Goal: Information Seeking & Learning: Learn about a topic

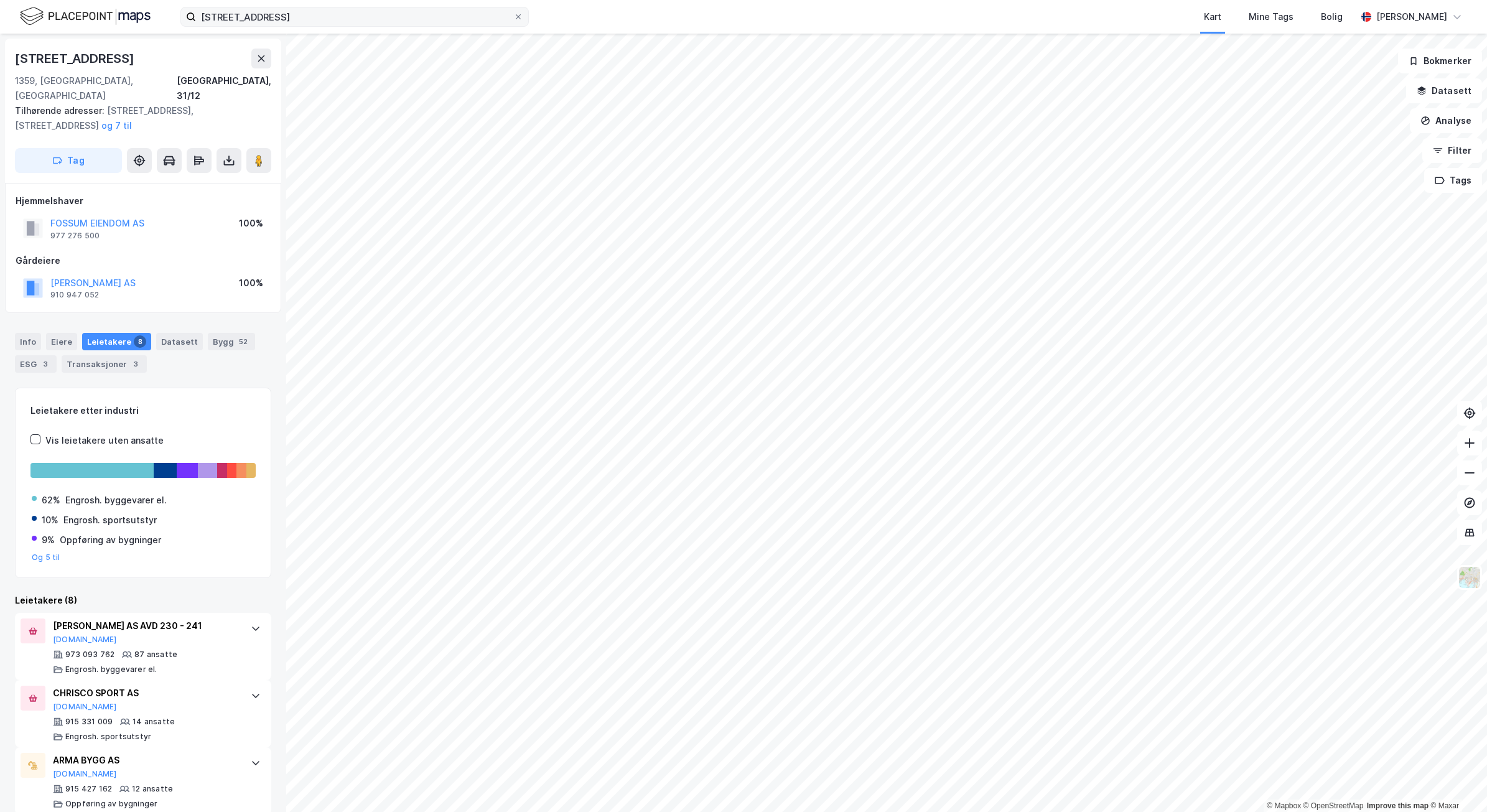
scroll to position [266, 0]
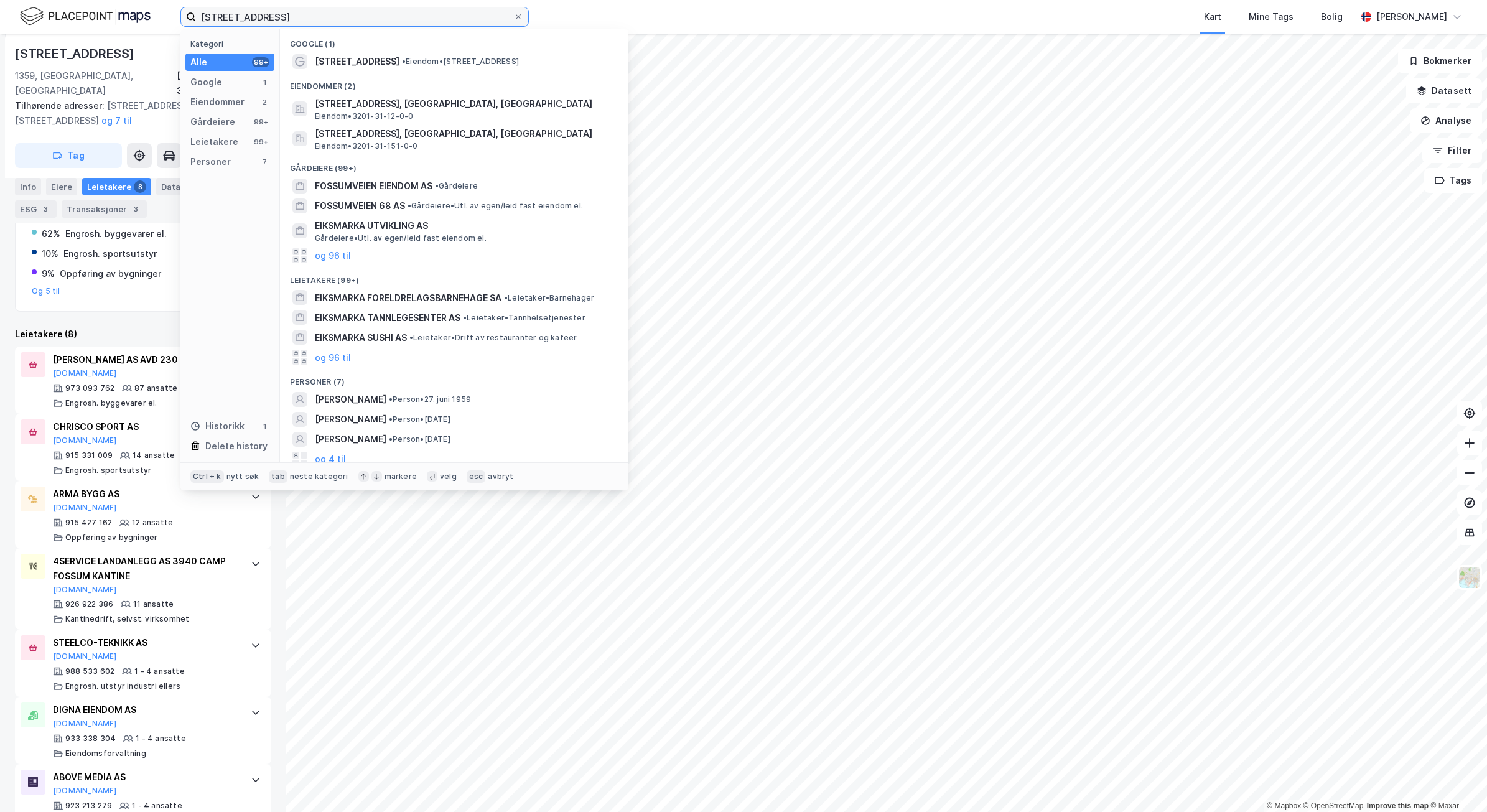
drag, startPoint x: 358, startPoint y: 25, endPoint x: 180, endPoint y: 27, distance: 178.0
click at [180, 27] on div "[STREET_ADDRESS], 1359 Eiksmarka Kategori Alle 99+ Google 1 Eiendommer 2 Gårdei…" at bounding box center [744, 17] width 1487 height 34
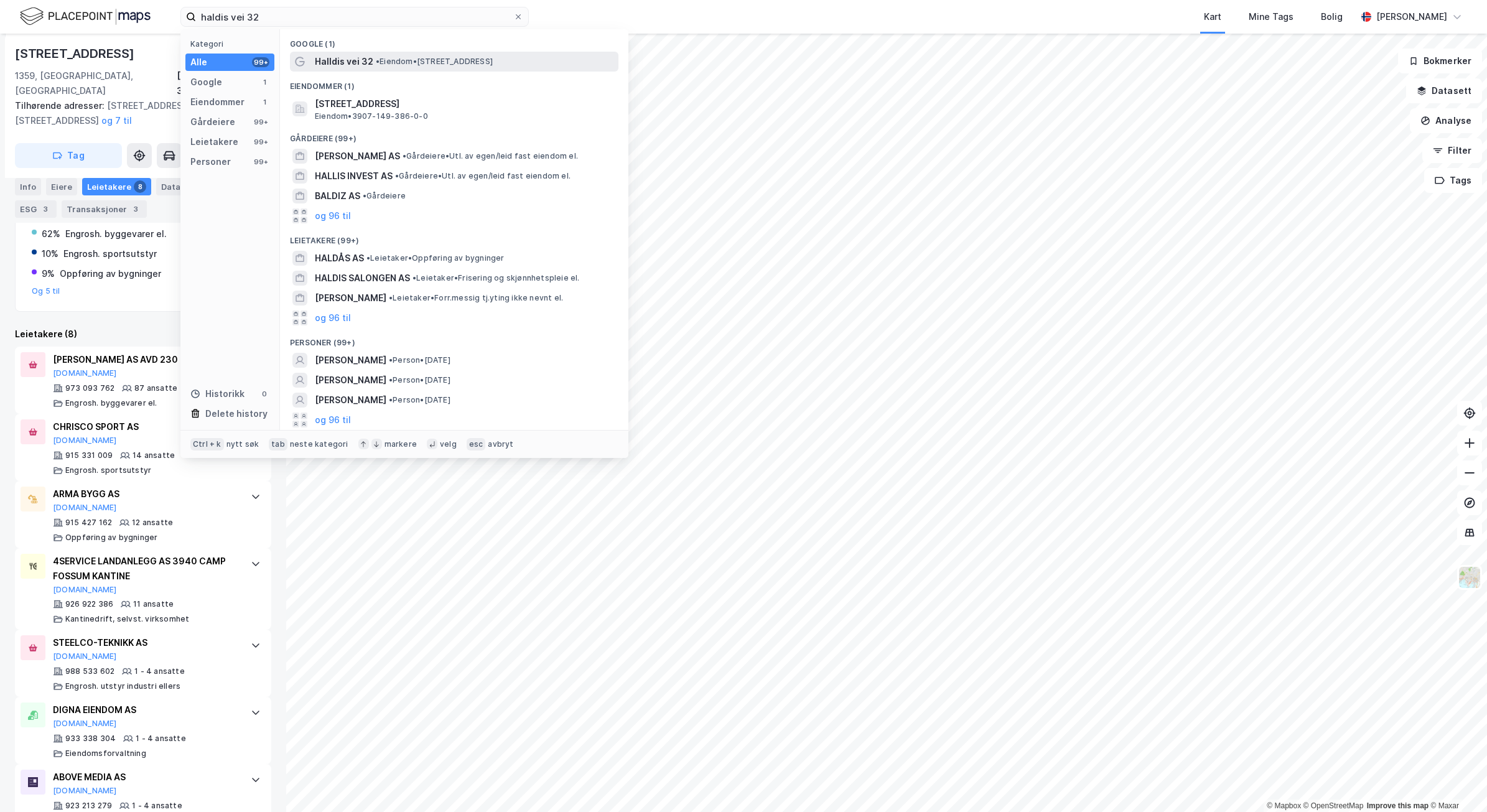
click at [344, 57] on span "Halldis vei 32" at bounding box center [344, 61] width 58 height 15
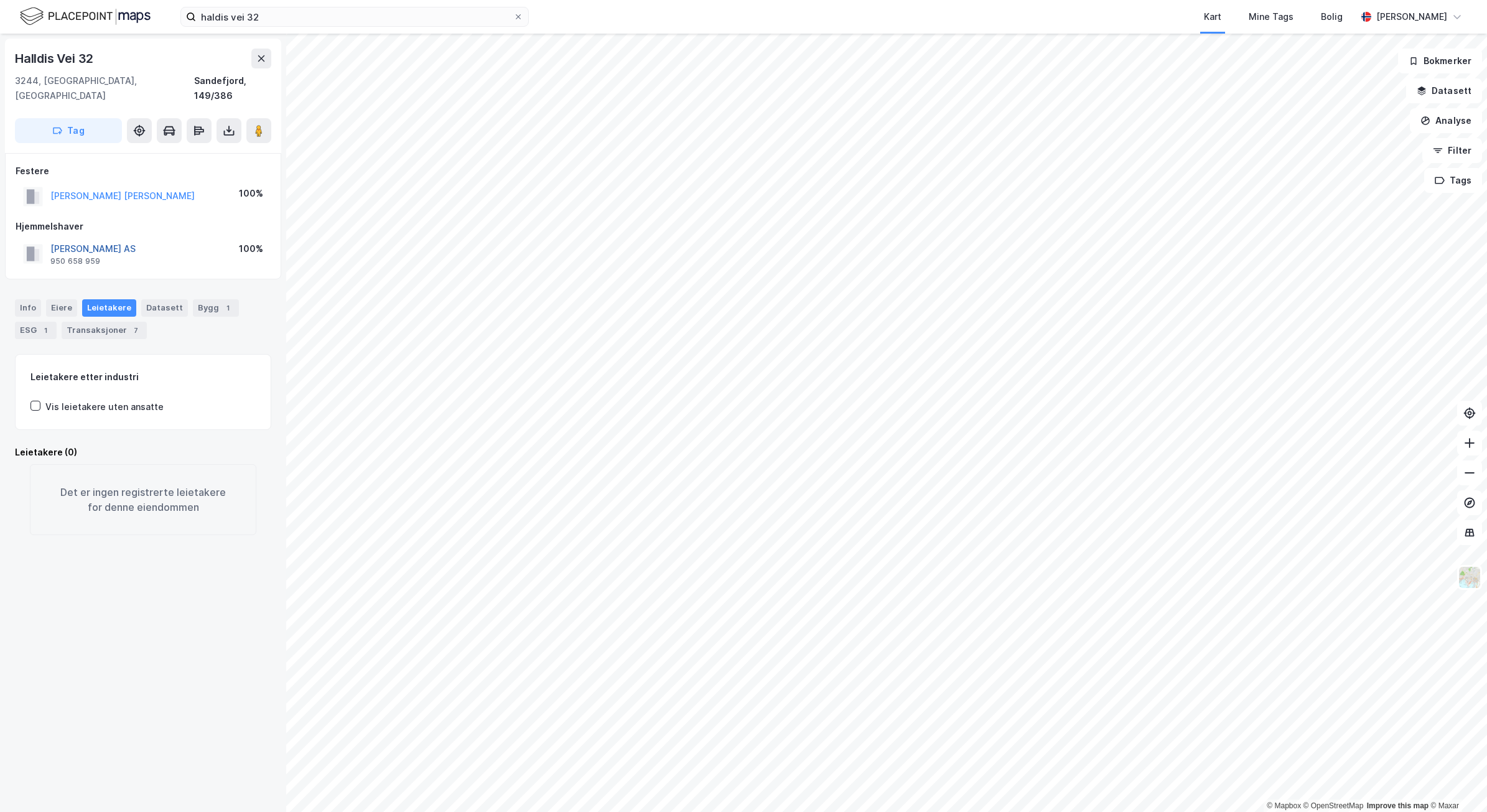
click at [0, 0] on button "[PERSON_NAME] AS" at bounding box center [0, 0] width 0 height 0
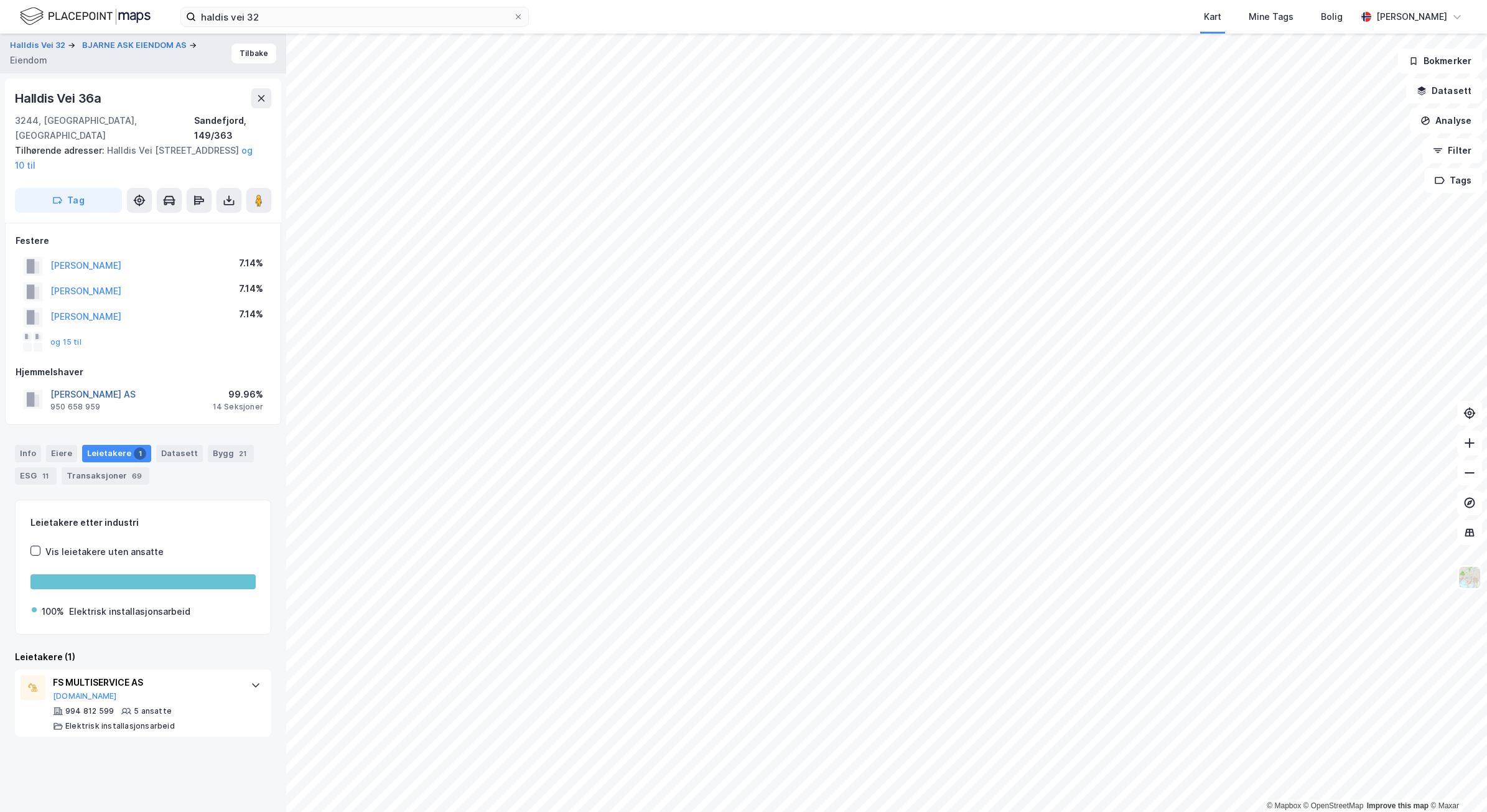
click at [0, 0] on button "[PERSON_NAME] AS" at bounding box center [0, 0] width 0 height 0
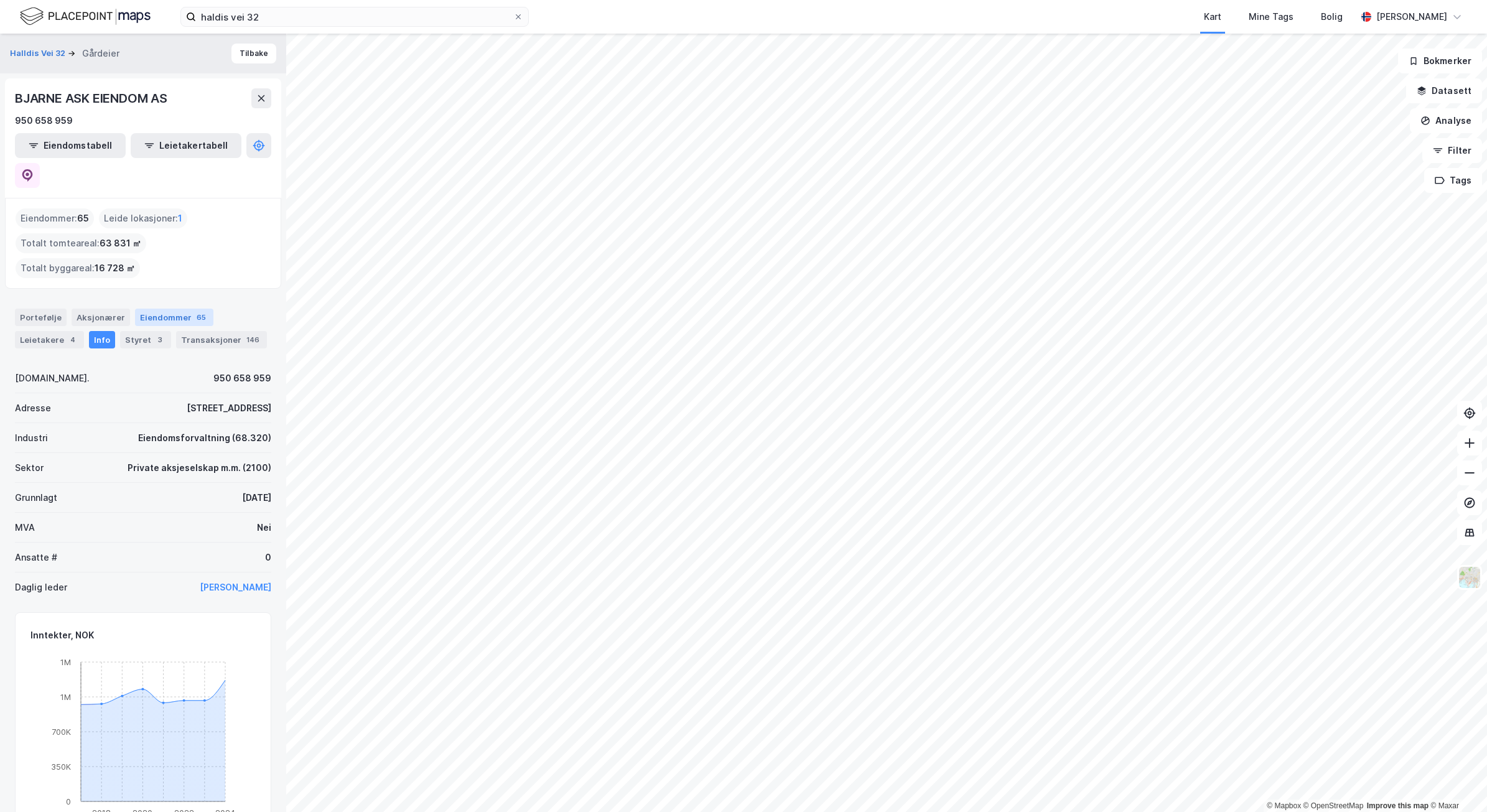
click at [174, 309] on div "Eiendommer 65" at bounding box center [174, 317] width 79 height 18
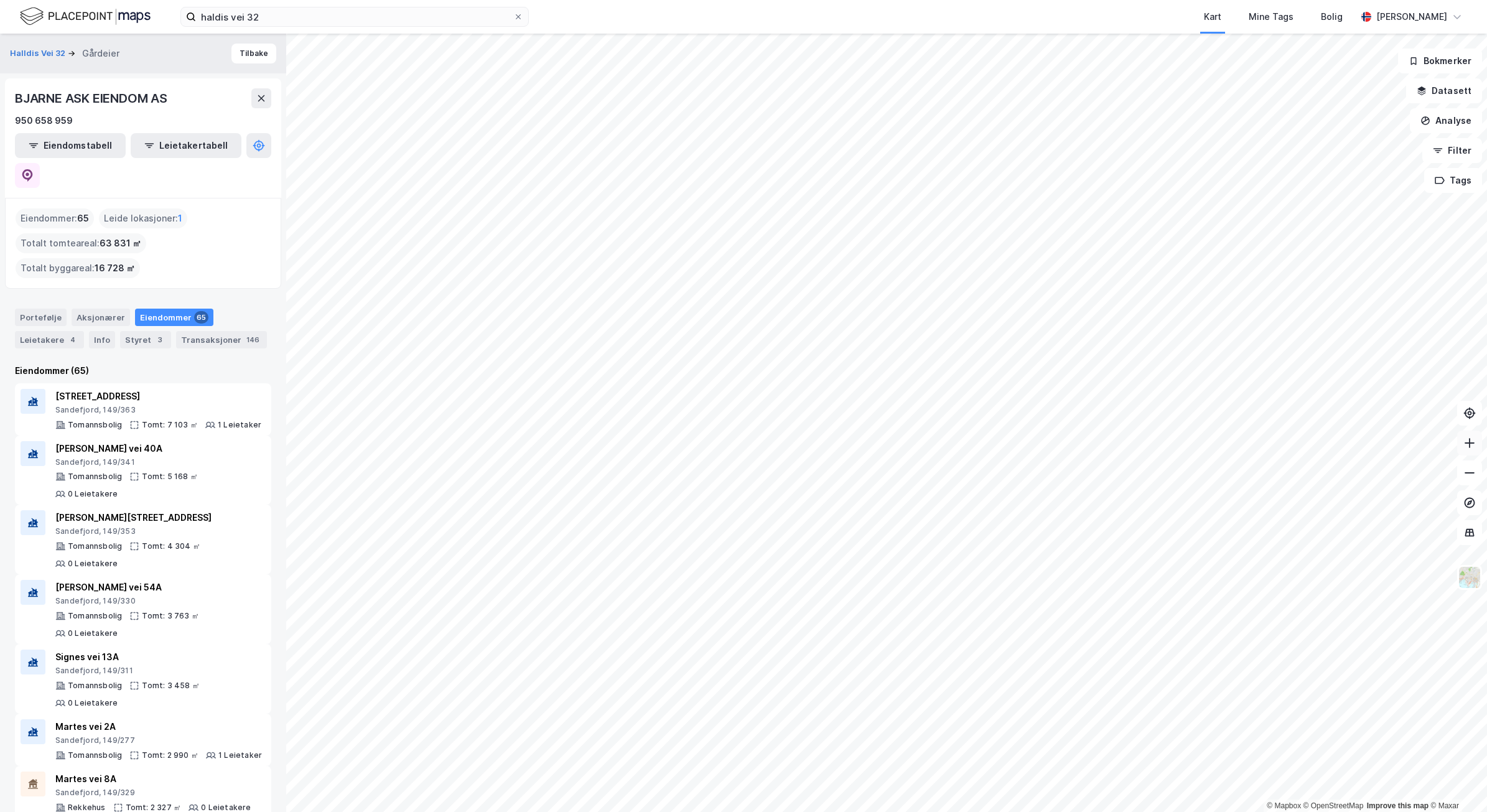
click at [1466, 447] on icon at bounding box center [1469, 443] width 13 height 13
click at [1472, 478] on icon at bounding box center [1469, 473] width 13 height 13
click at [1472, 448] on icon at bounding box center [1469, 443] width 13 height 13
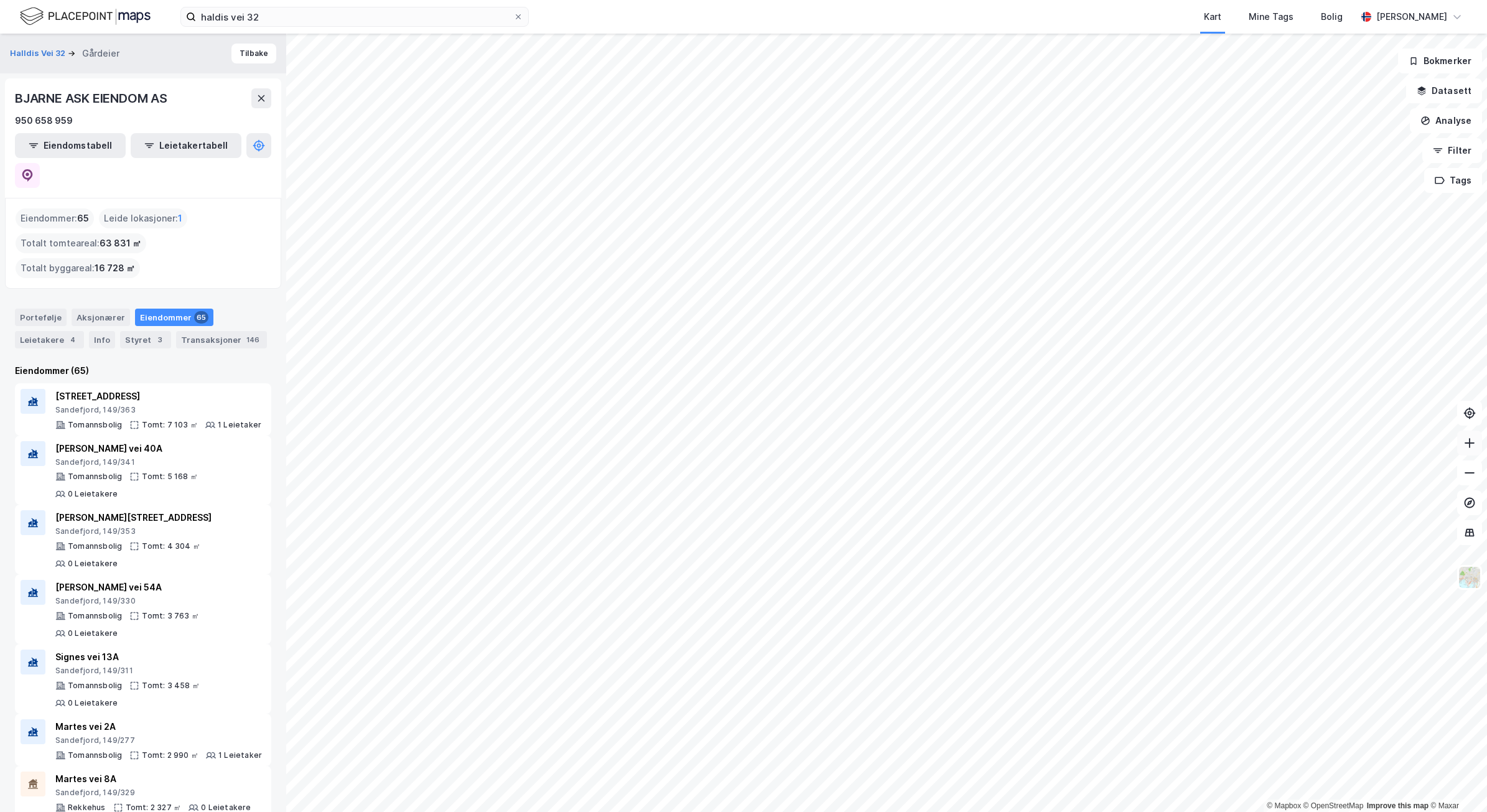
click at [1472, 448] on icon at bounding box center [1469, 443] width 13 height 13
click at [1486, 306] on html "haldis vei 32 Kart Mine Tags Bolig [PERSON_NAME] © Mapbox © OpenStreetMap Impro…" at bounding box center [744, 406] width 1487 height 812
click at [1470, 445] on icon at bounding box center [1469, 443] width 13 height 13
click at [1470, 471] on icon at bounding box center [1469, 473] width 13 height 13
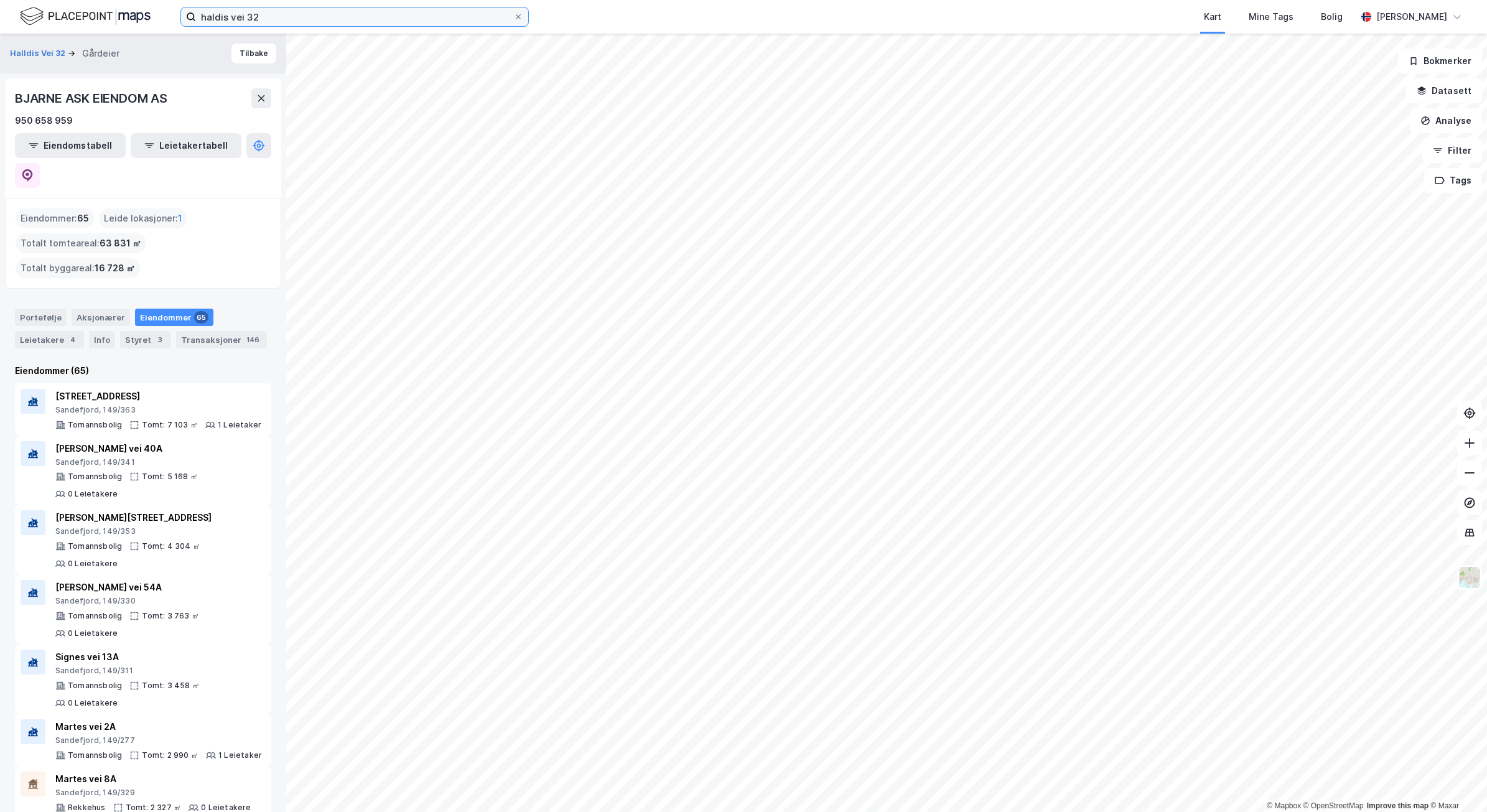
click at [304, 25] on input "haldis vei 32" at bounding box center [354, 17] width 317 height 19
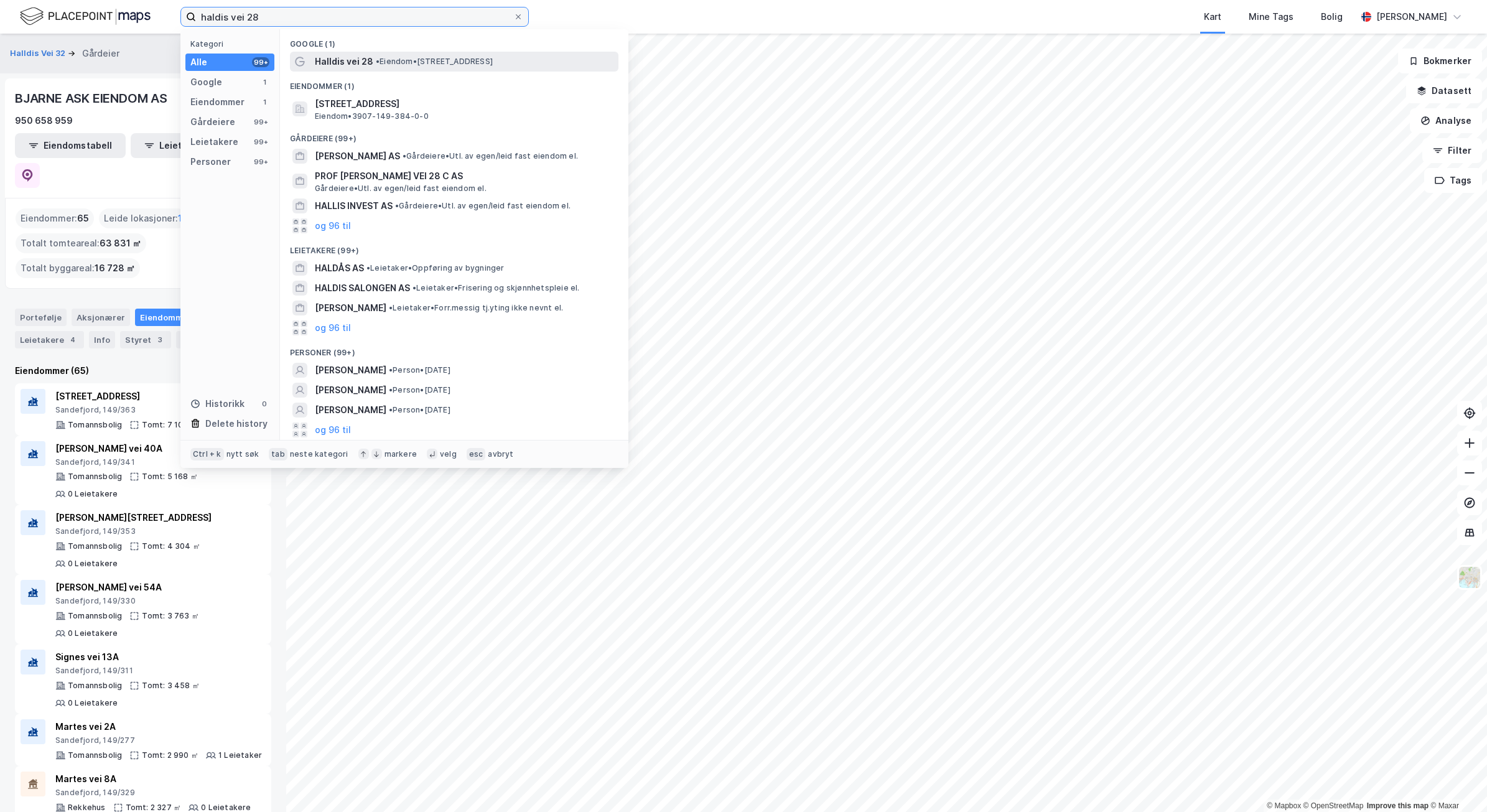
type input "haldis vei 28"
click at [405, 57] on span "• Eiendom • [STREET_ADDRESS]" at bounding box center [434, 62] width 117 height 10
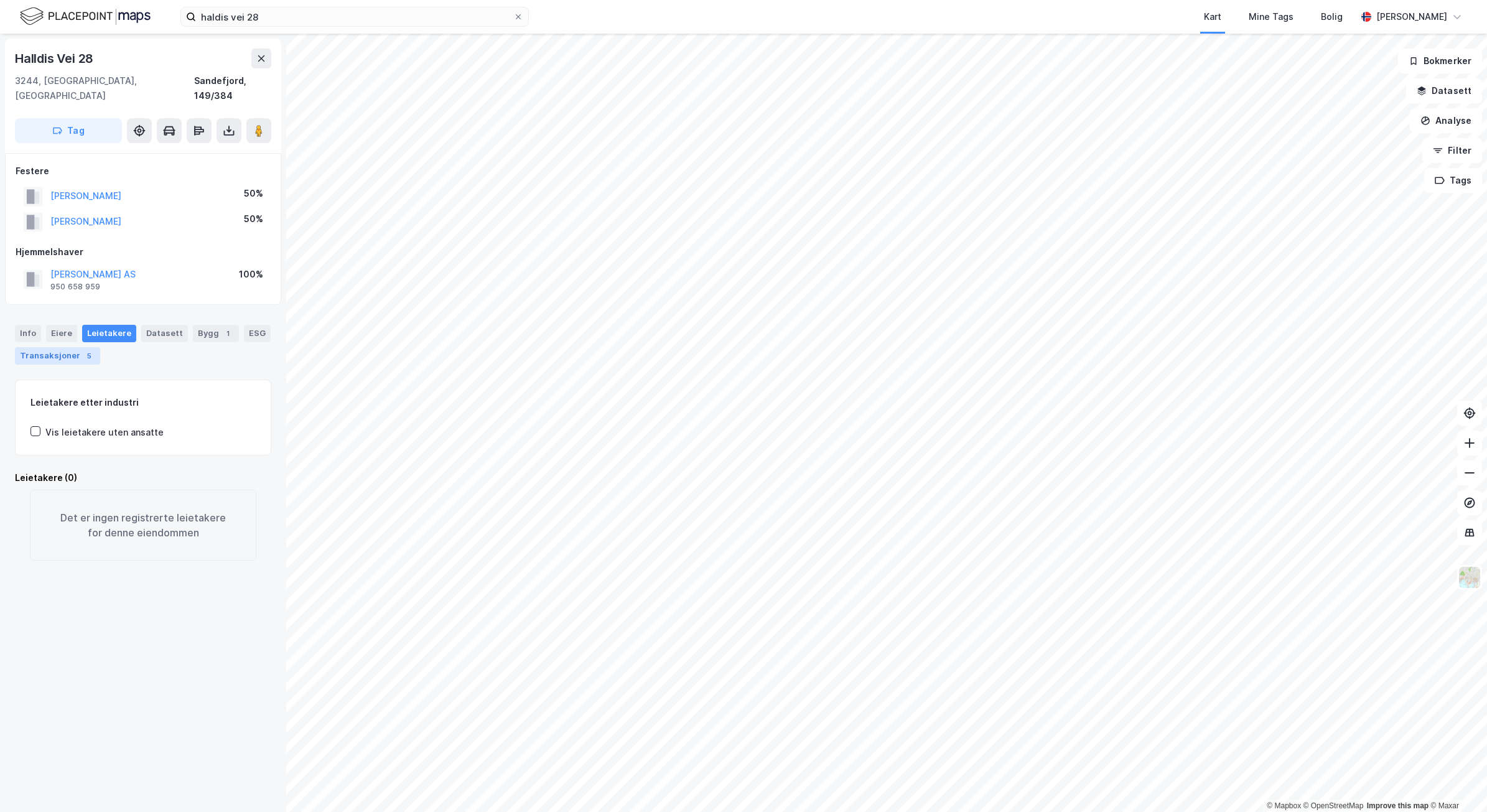
click at [100, 347] on div "Transaksjoner 5" at bounding box center [58, 356] width 86 height 18
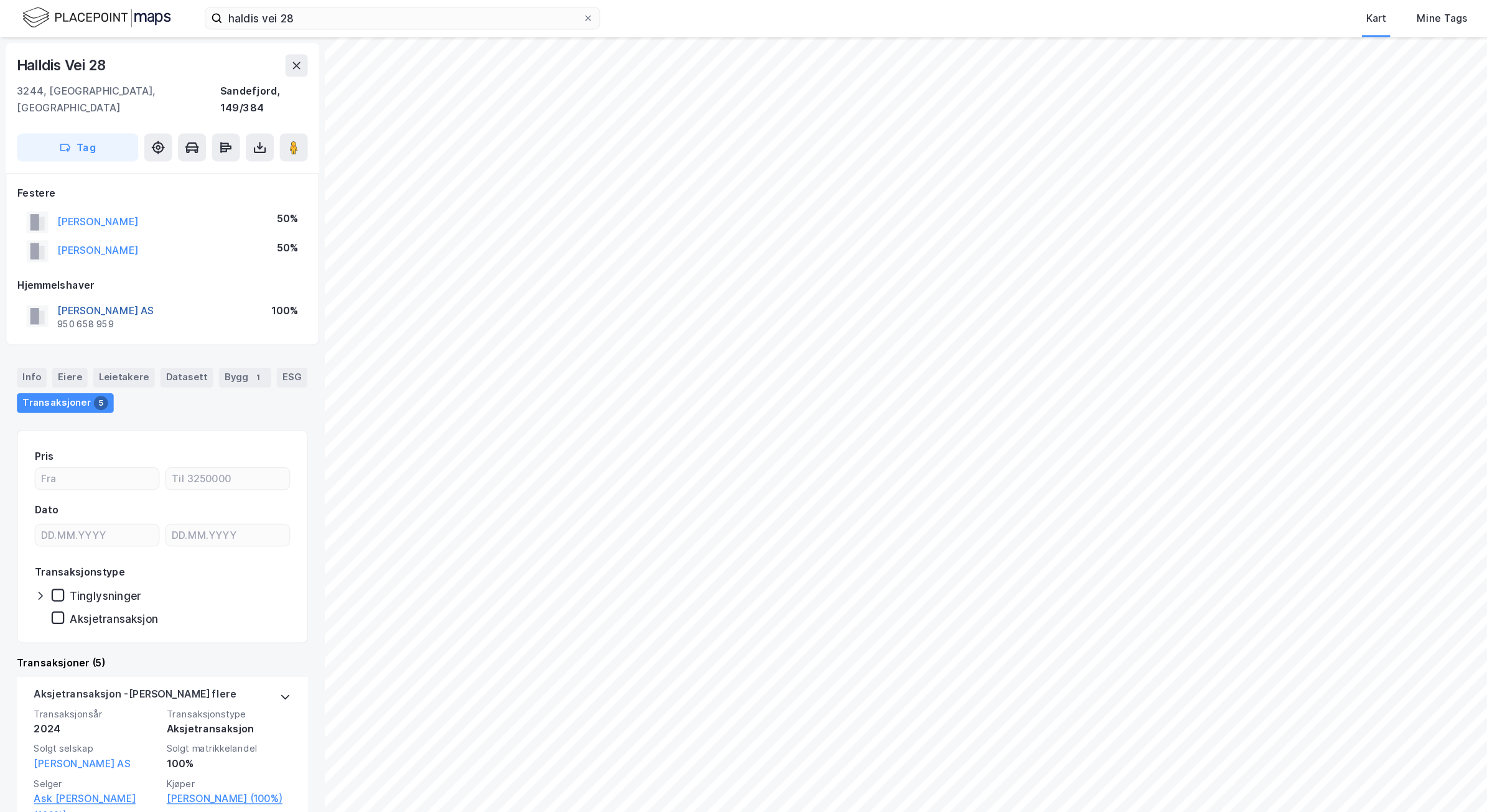
click at [0, 0] on button "[PERSON_NAME] AS" at bounding box center [0, 0] width 0 height 0
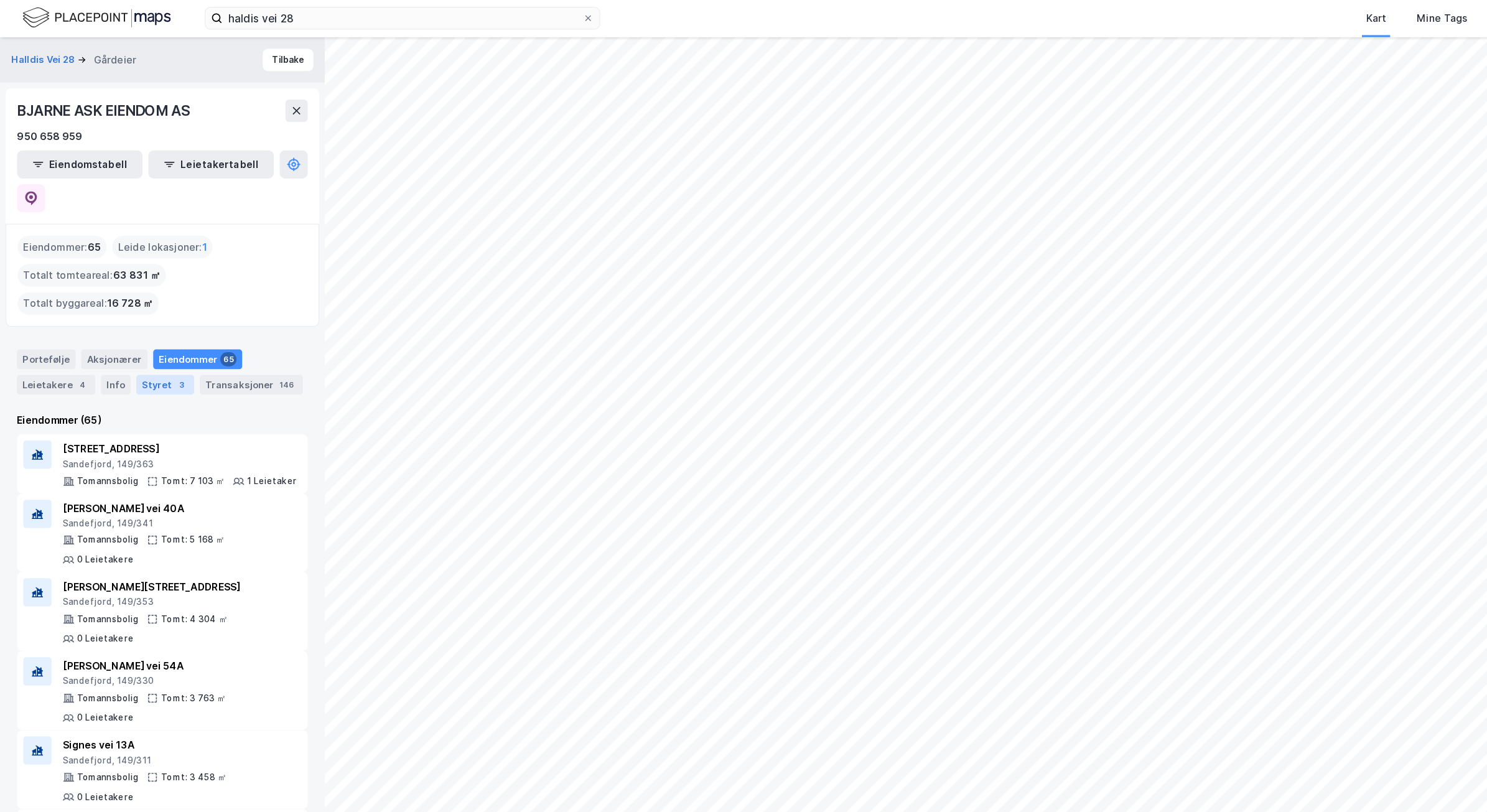
click at [139, 331] on div "Styret 3" at bounding box center [145, 339] width 51 height 18
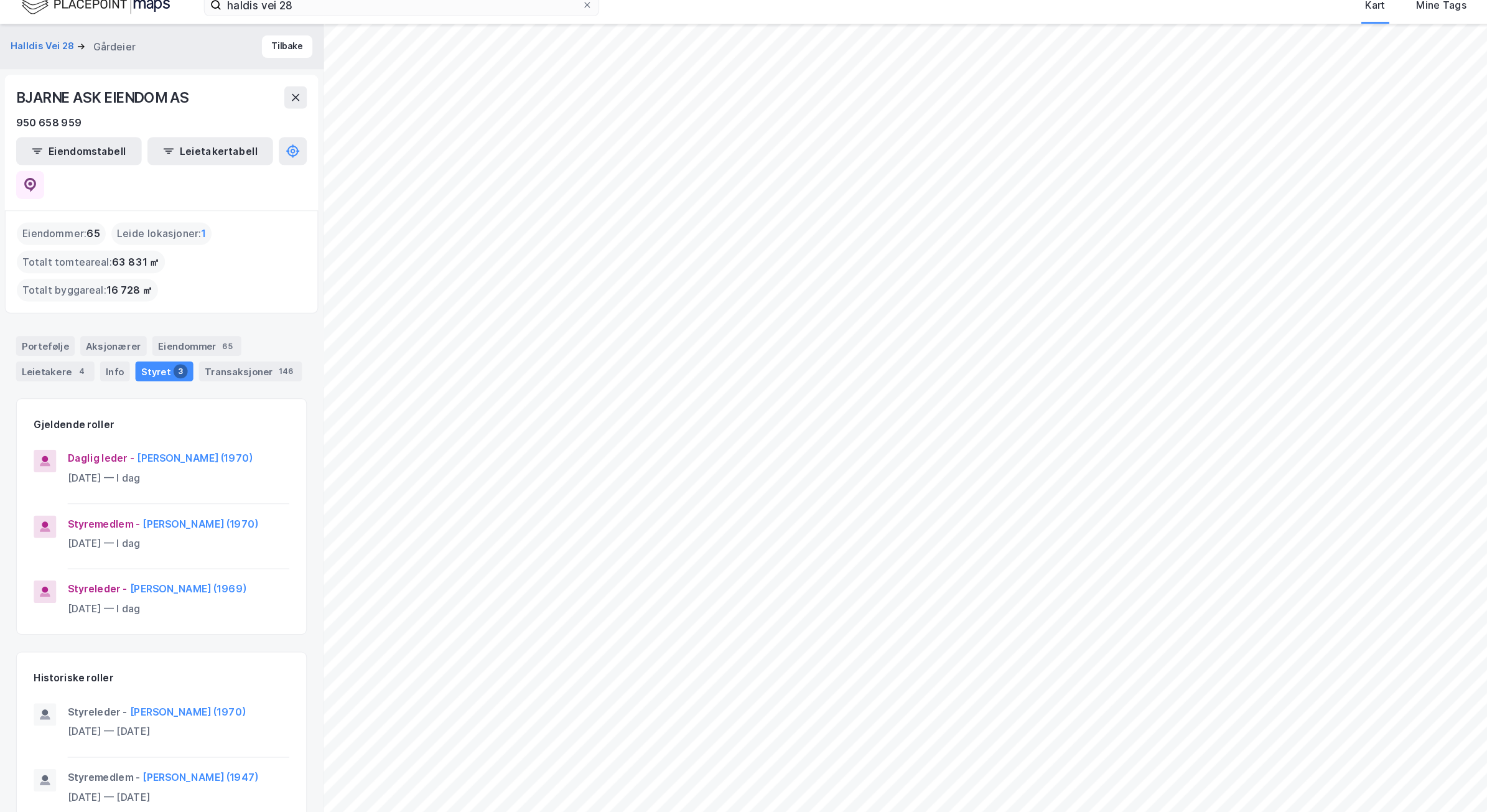
drag, startPoint x: 260, startPoint y: 142, endPoint x: 234, endPoint y: 165, distance: 34.7
click at [234, 165] on div "[PERSON_NAME] EIENDOM AS 950 658 959 Eiendomstabell Leietakertabell" at bounding box center [143, 138] width 276 height 119
click at [34, 169] on icon at bounding box center [27, 175] width 13 height 13
